Goal: Entertainment & Leisure: Consume media (video, audio)

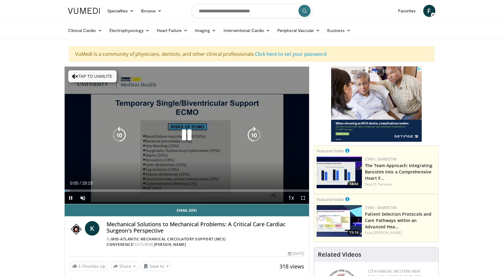
click at [109, 78] on button "Tap to unmute" at bounding box center [92, 76] width 48 height 12
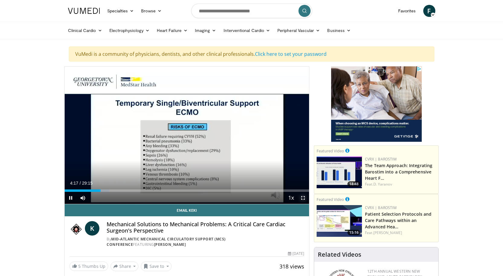
click at [304, 199] on span "Video Player" at bounding box center [303, 198] width 12 height 12
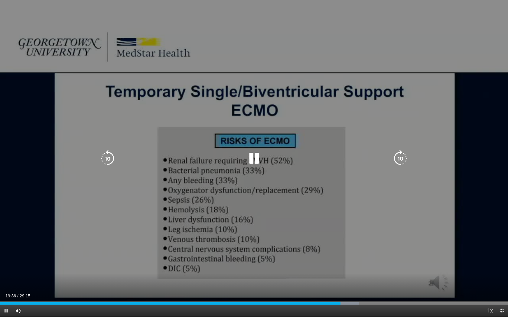
click at [481, 168] on div "10 seconds Tap to unmute" at bounding box center [254, 158] width 508 height 317
